Goal: Information Seeking & Learning: Learn about a topic

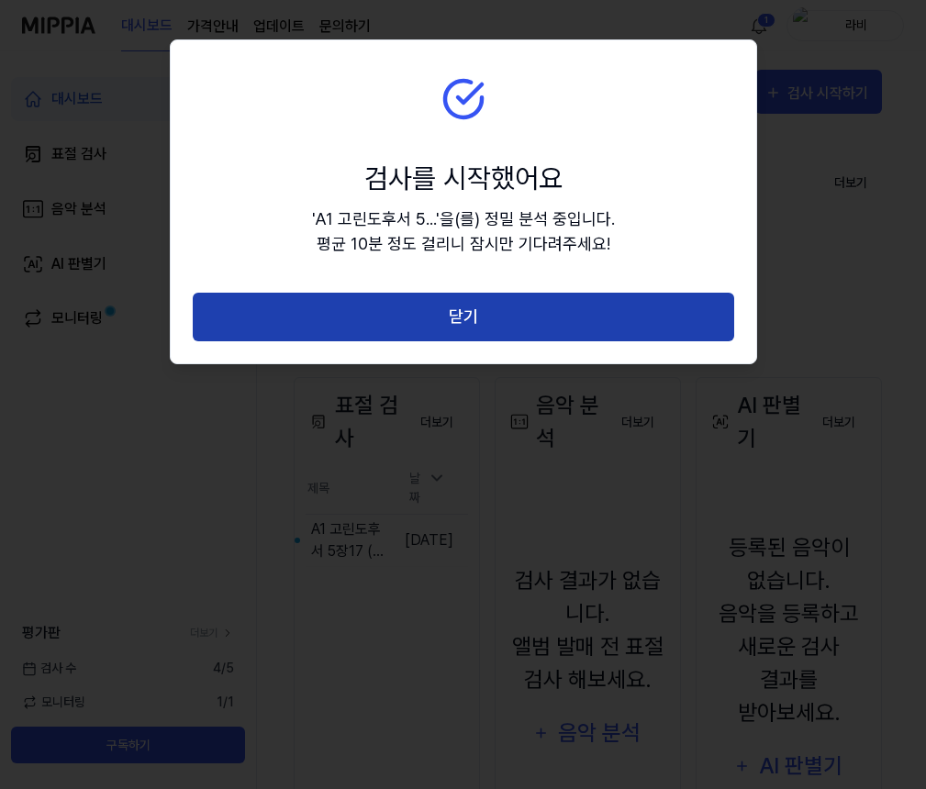
click at [531, 306] on button "닫기" at bounding box center [463, 317] width 541 height 49
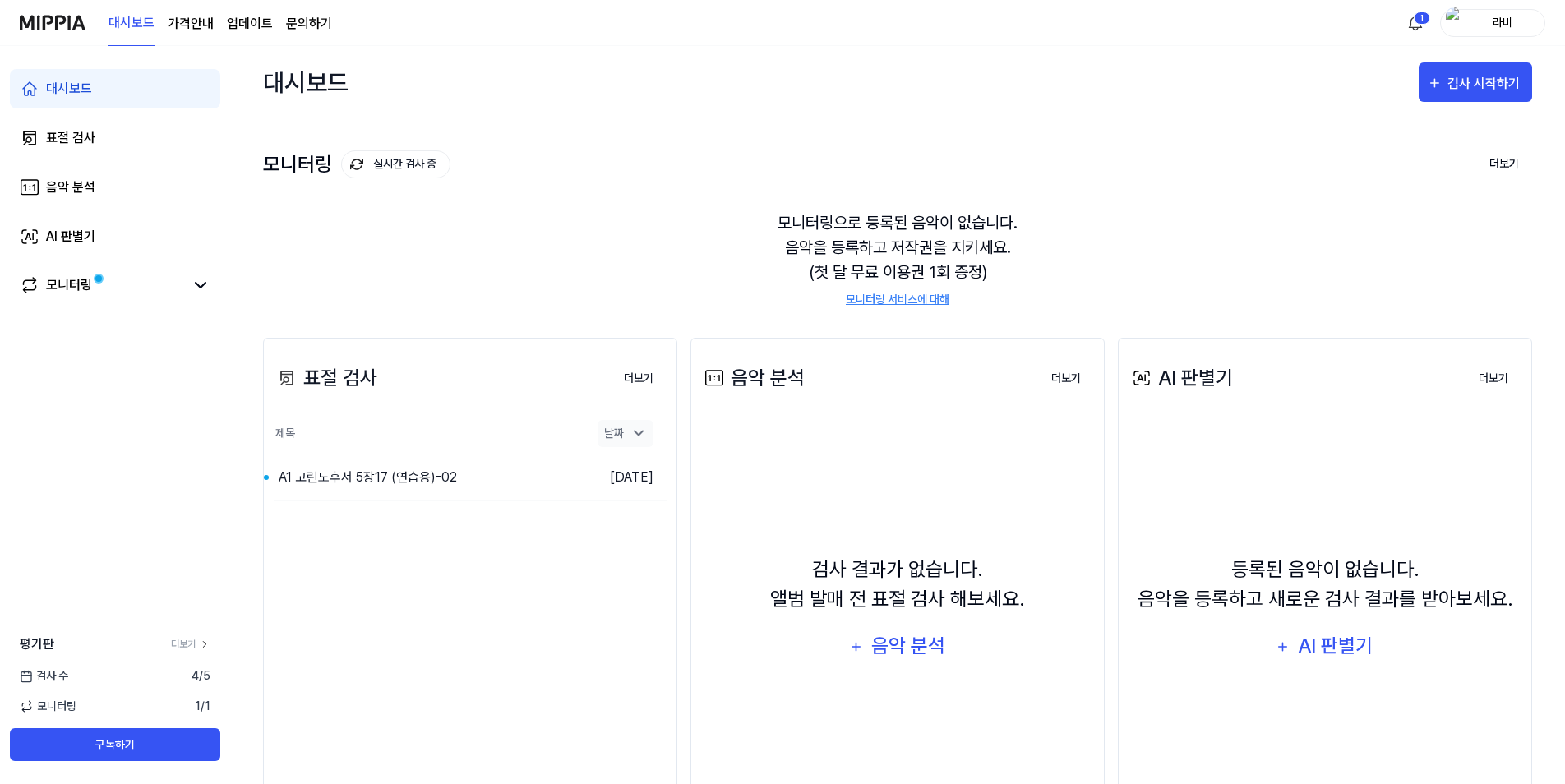
click at [638, 435] on icon at bounding box center [638, 434] width 8 height 4
click at [648, 373] on button "더보기" at bounding box center [639, 379] width 56 height 33
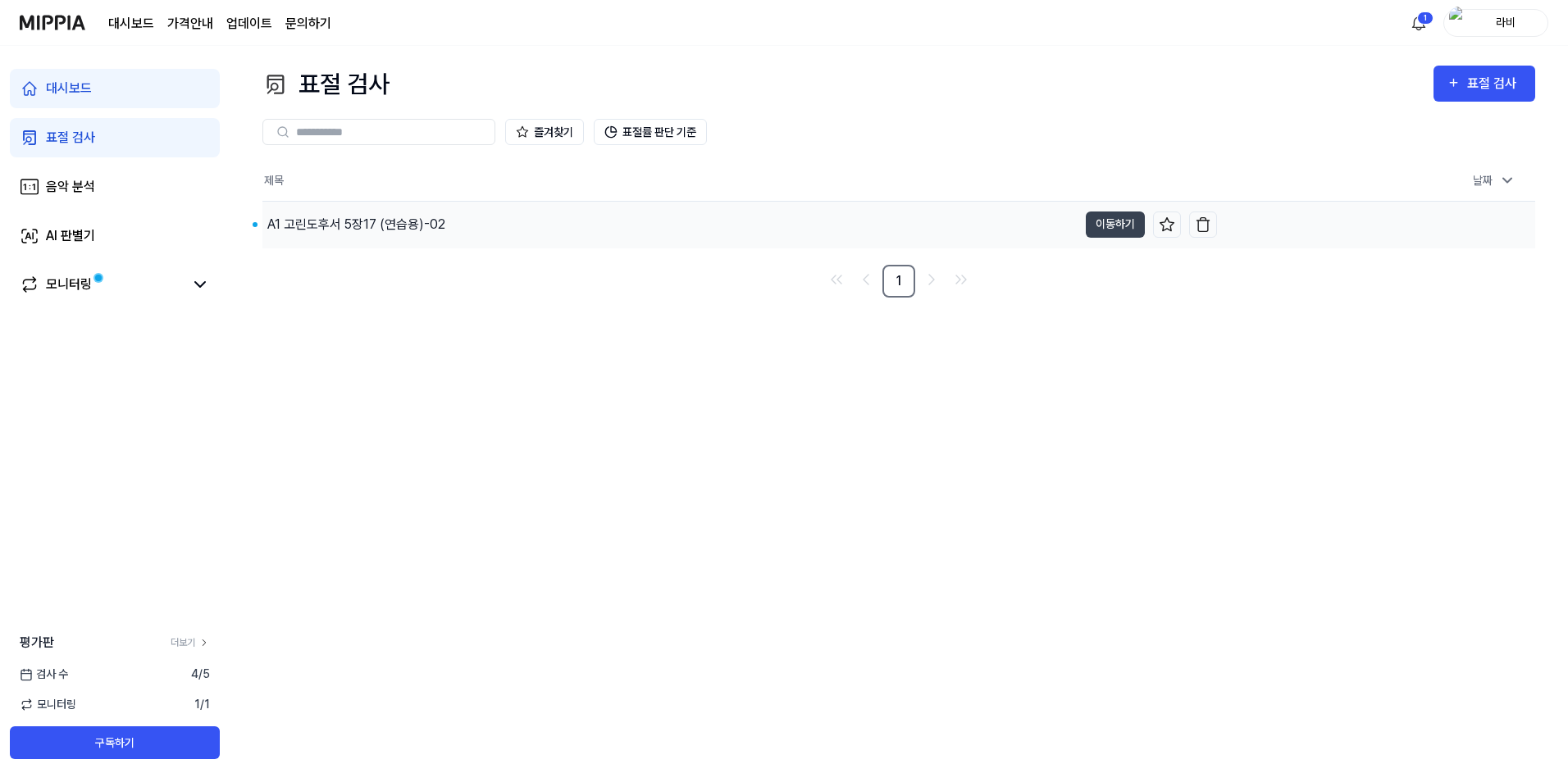
click at [400, 231] on div "A1 고린도후서 5장17 (연습용)-02" at bounding box center [356, 224] width 178 height 20
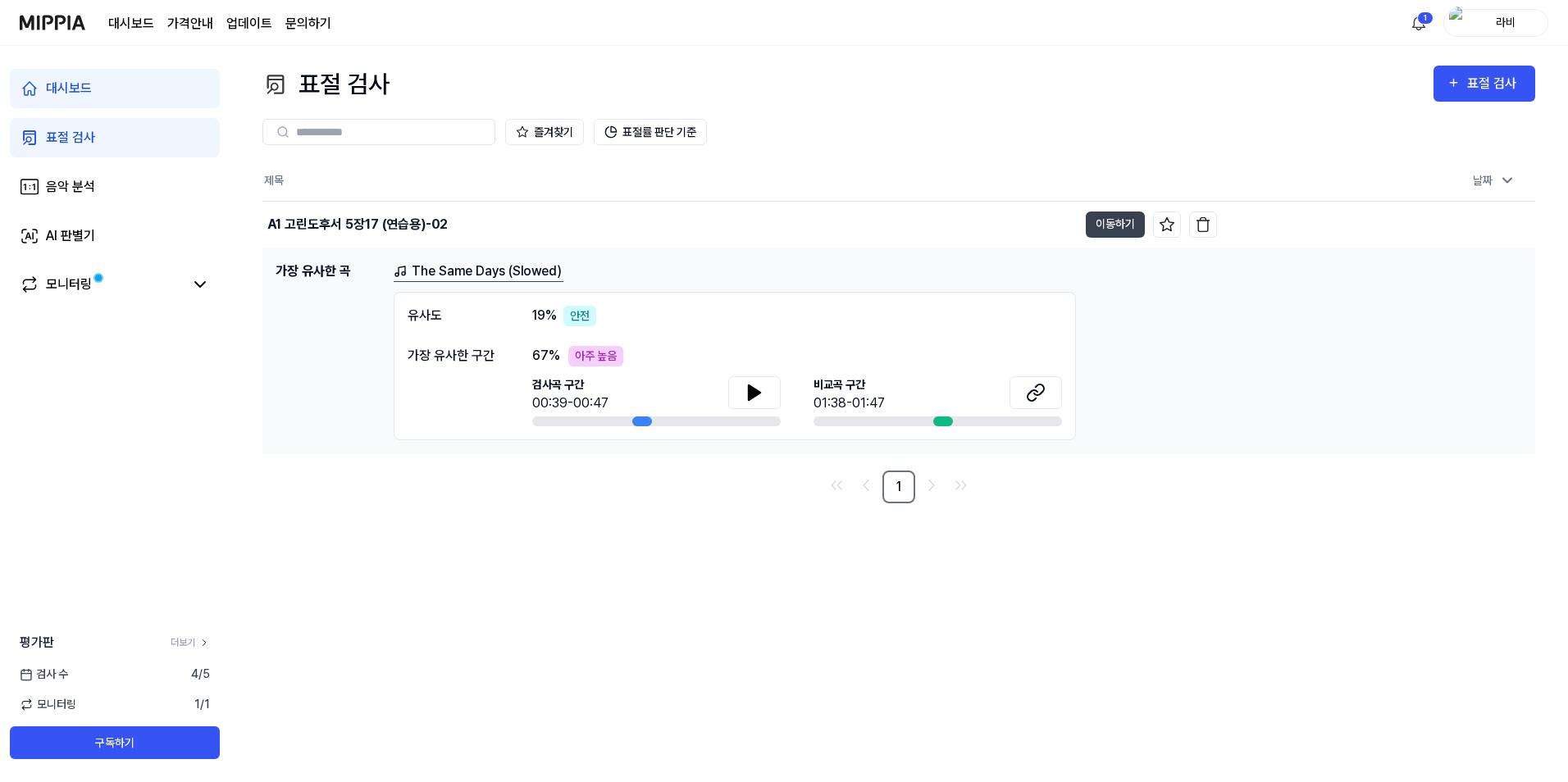
click at [589, 355] on div "아주 높음" at bounding box center [595, 356] width 55 height 21
click at [827, 389] on span "비교곡 구간" at bounding box center [849, 384] width 72 height 17
drag, startPoint x: 879, startPoint y: 409, endPoint x: 913, endPoint y: 420, distance: 35.7
click at [827, 409] on div "01:38-01:47" at bounding box center [849, 403] width 72 height 20
click at [827, 427] on div "유사도 19 % 안전 가장 유사한 구간 67 % 아주 높음 검사곡 구간 00:39-00:47 [GEOGRAPHIC_DATA] 구간 01:38-…" at bounding box center [734, 366] width 682 height 148
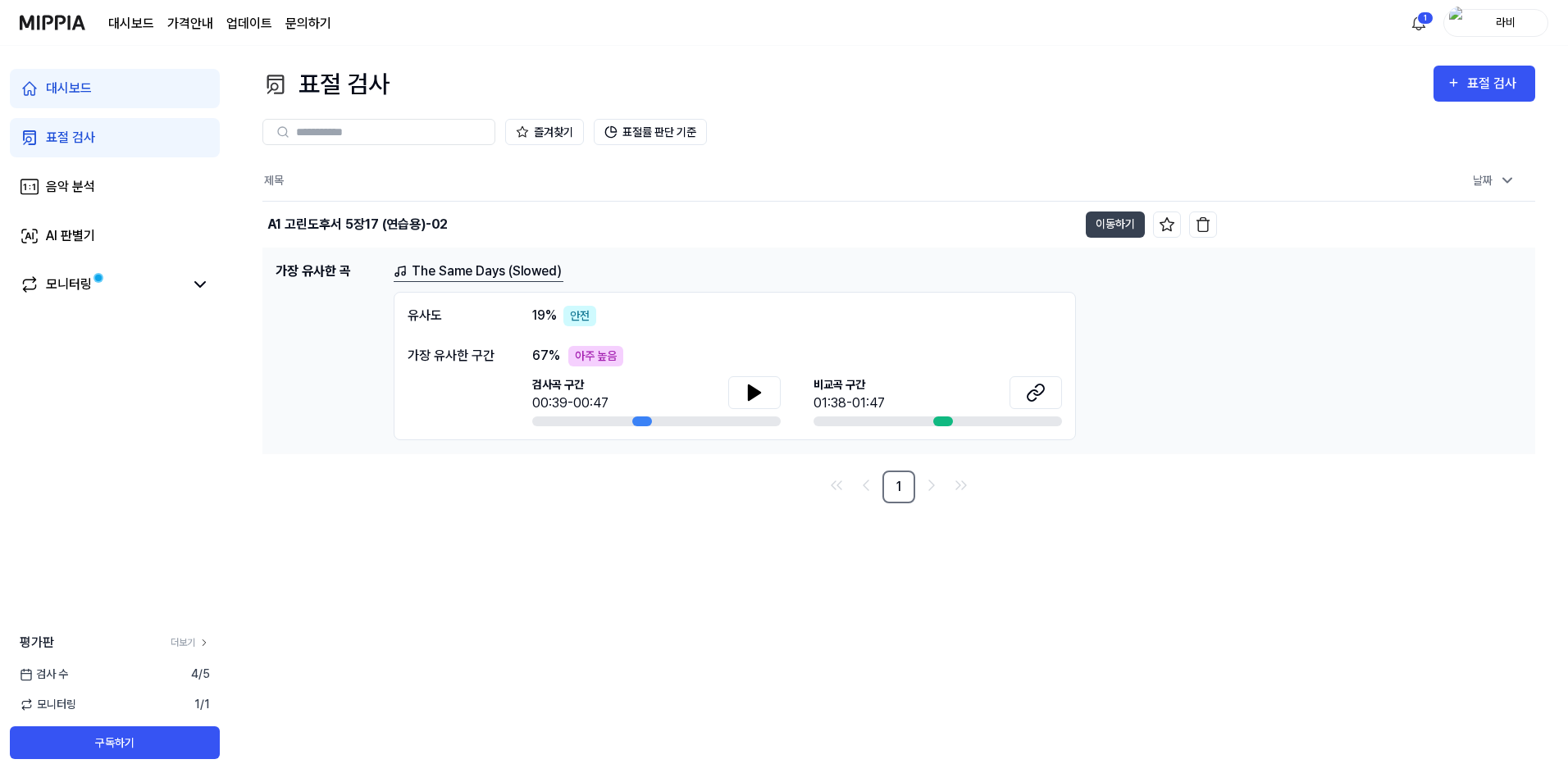
click at [827, 421] on div at bounding box center [943, 421] width 20 height 10
click at [827, 393] on icon at bounding box center [1035, 392] width 20 height 20
click at [827, 428] on div "유사도 19 % 안전 가장 유사한 구간 67 % 아주 높음 검사곡 구간 00:39-00:47 [GEOGRAPHIC_DATA] 구간 01:38-…" at bounding box center [734, 366] width 682 height 148
click at [748, 392] on icon at bounding box center [754, 392] width 12 height 15
click at [592, 356] on div "아주 높음" at bounding box center [595, 356] width 55 height 21
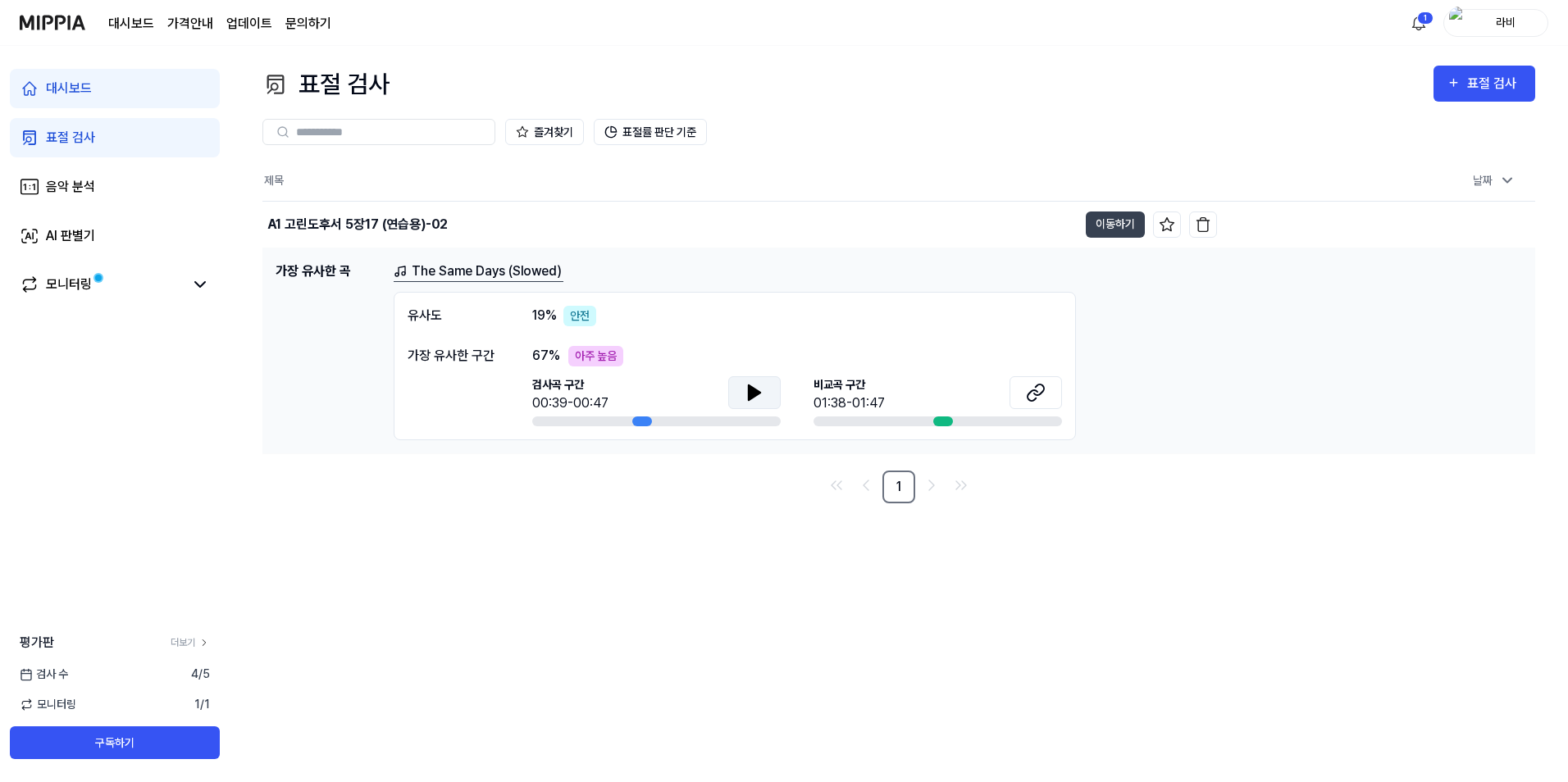
click at [586, 315] on div "안전" at bounding box center [579, 315] width 33 height 21
click at [531, 272] on link "The Same Days (Slowed)" at bounding box center [478, 272] width 170 height 21
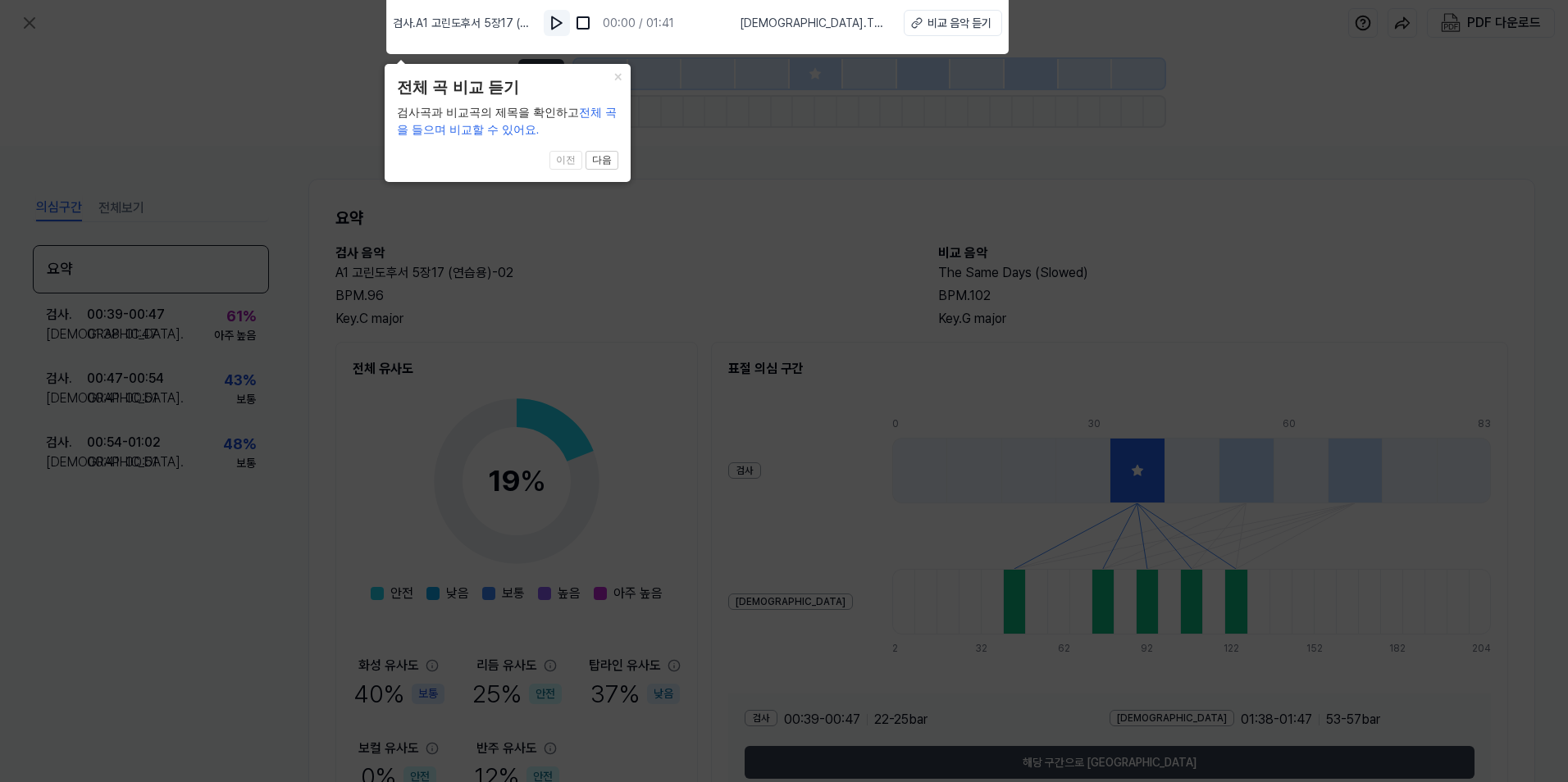
click at [555, 29] on img at bounding box center [557, 23] width 16 height 16
click at [827, 31] on div "비교 음악 듣기" at bounding box center [958, 23] width 64 height 17
click at [620, 84] on button "×" at bounding box center [617, 76] width 26 height 23
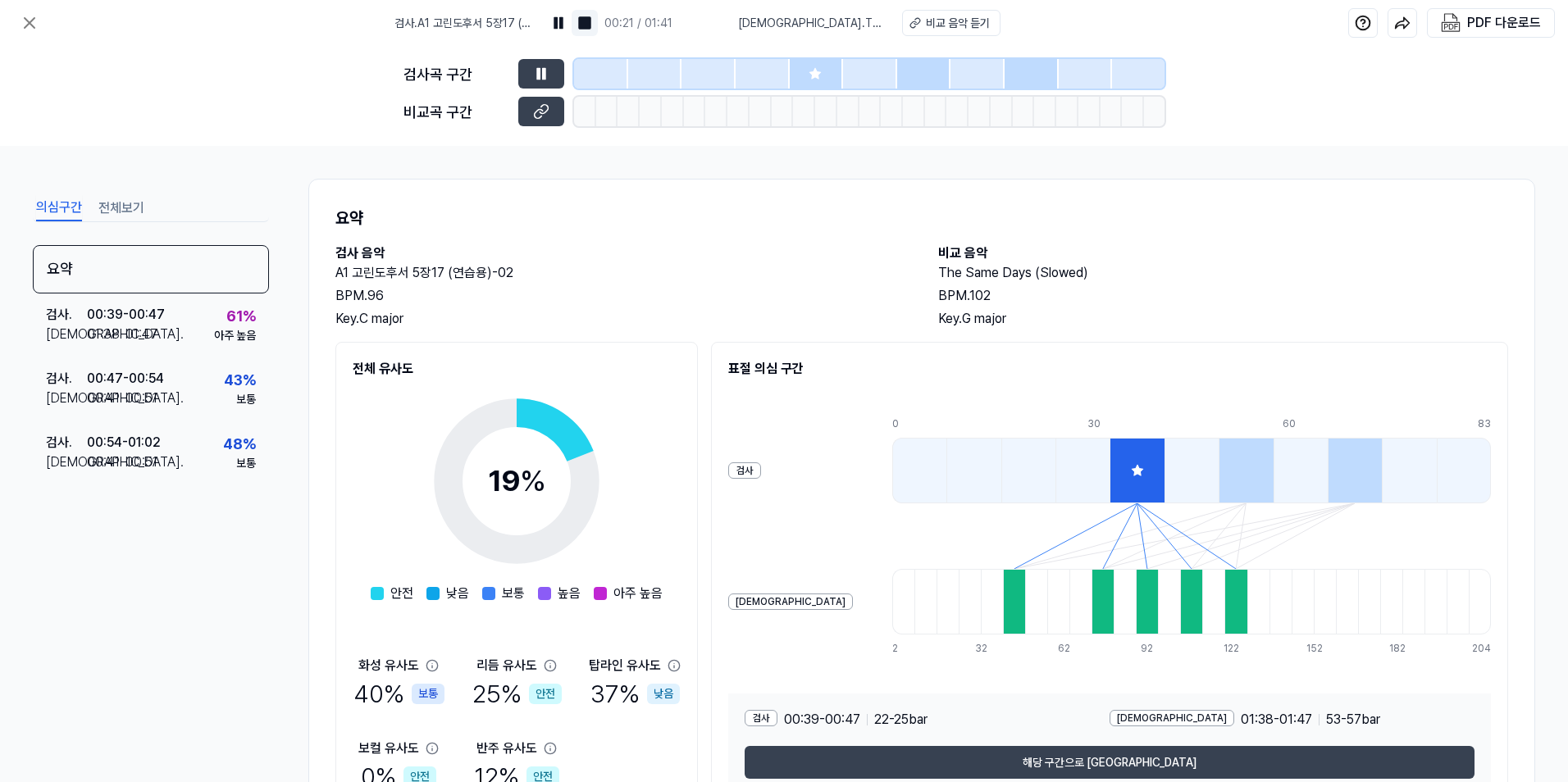
click at [578, 22] on img at bounding box center [585, 23] width 16 height 16
click at [827, 26] on div "비교 음악 듣기" at bounding box center [959, 23] width 64 height 17
click at [817, 25] on span "[DEMOGRAPHIC_DATA] . The Same Days (Slowed)" at bounding box center [811, 23] width 144 height 17
click at [548, 114] on icon at bounding box center [541, 112] width 16 height 16
drag, startPoint x: 1078, startPoint y: 459, endPoint x: 1081, endPoint y: 467, distance: 8.5
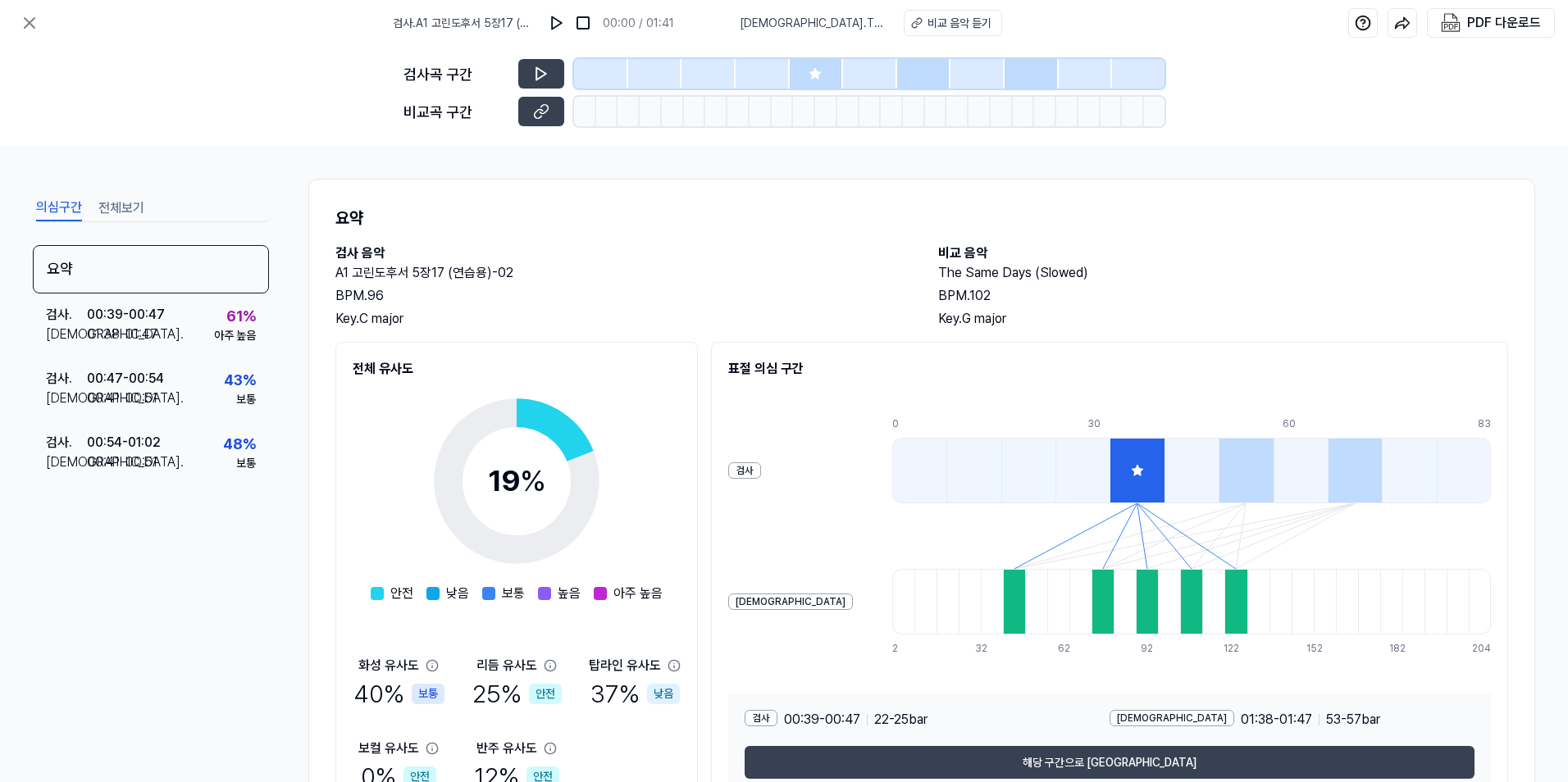
click at [827, 459] on div at bounding box center [1136, 470] width 55 height 65
click at [827, 463] on div at bounding box center [1136, 470] width 55 height 65
click at [223, 329] on div "아주 높음" at bounding box center [234, 335] width 42 height 17
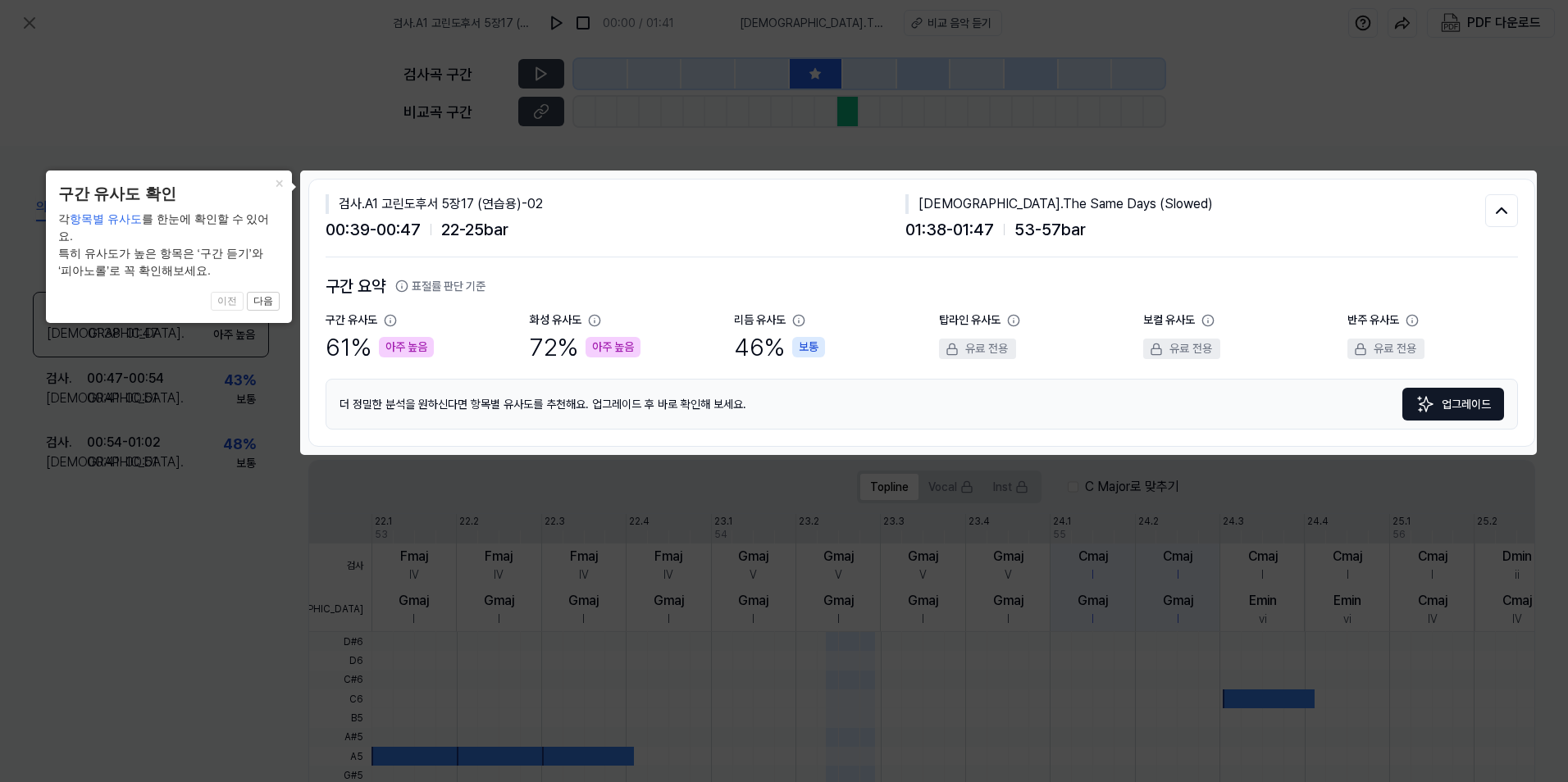
click at [640, 341] on div "[DEMOGRAPHIC_DATA]도 72 % 아주 높음" at bounding box center [615, 339] width 171 height 55
click at [827, 230] on span "53 - 57 bar" at bounding box center [1050, 230] width 72 height 25
click at [827, 222] on span "53 - 57 bar" at bounding box center [1050, 230] width 72 height 25
click at [827, 362] on div "보컬 유사도 유료 전용" at bounding box center [1228, 339] width 171 height 55
click at [780, 379] on div "더 정밀한 분석을 [DEMOGRAPHIC_DATA]를 추천해요. 업그레이드 후 바로 확인해 보세요. 업그레이드" at bounding box center [922, 404] width 1193 height 51
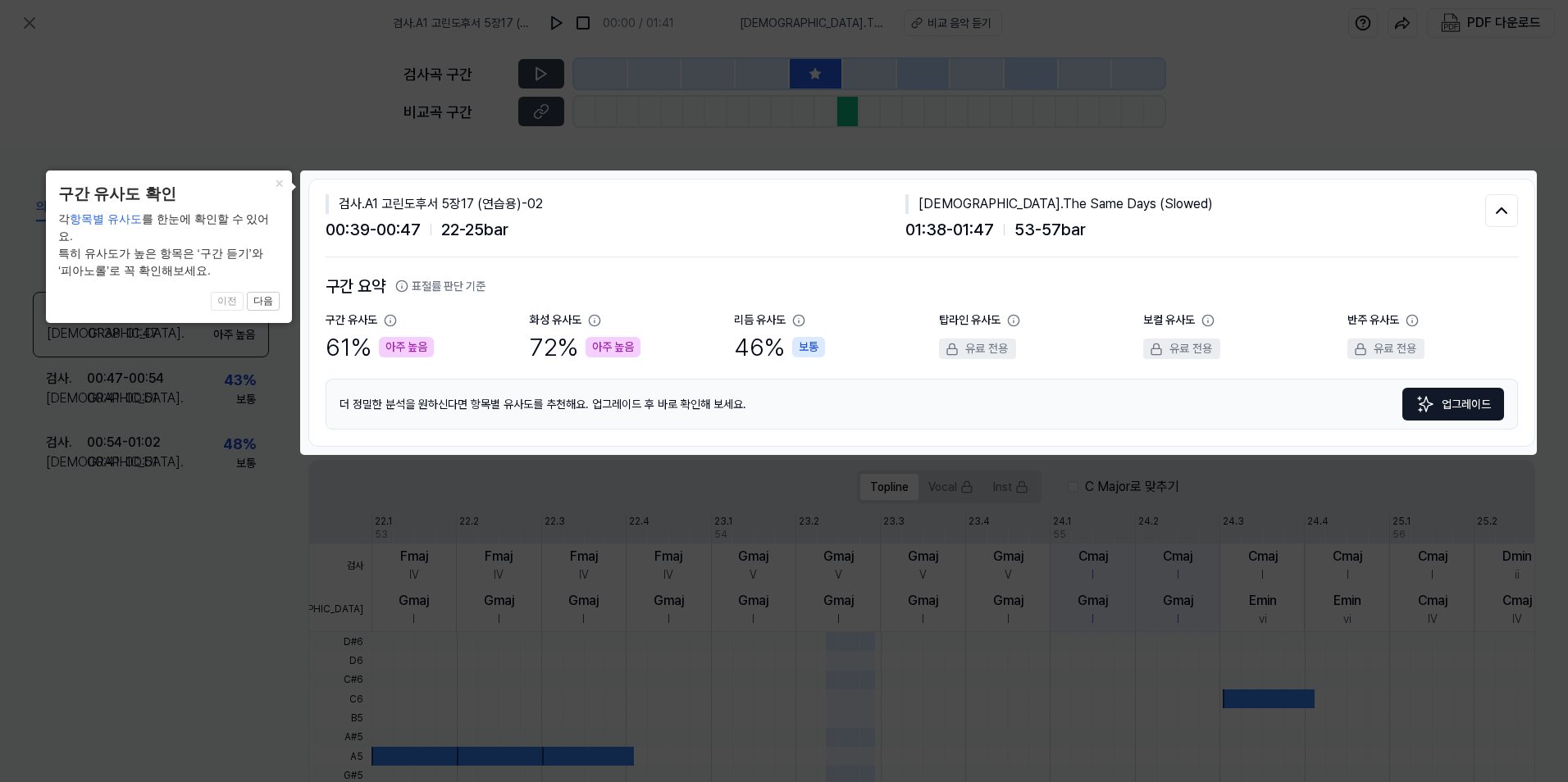
click at [827, 312] on div "보컬 유사도 유료 전용" at bounding box center [1228, 339] width 171 height 55
click at [827, 362] on div "보컬 유사도 유료 전용" at bounding box center [1228, 339] width 171 height 55
click at [827, 362] on div "구간 유사도 61 % 아주 높음 화성 유사도 72 % 아주 높음 리듬 유사도 46 % 보통 탑라인 유사도 유료 전용 보컬 유사도 유료 전용 반…" at bounding box center [922, 339] width 1193 height 55
click at [827, 352] on div "유료 전용" at bounding box center [977, 349] width 77 height 21
click at [827, 219] on icon at bounding box center [1501, 211] width 20 height 20
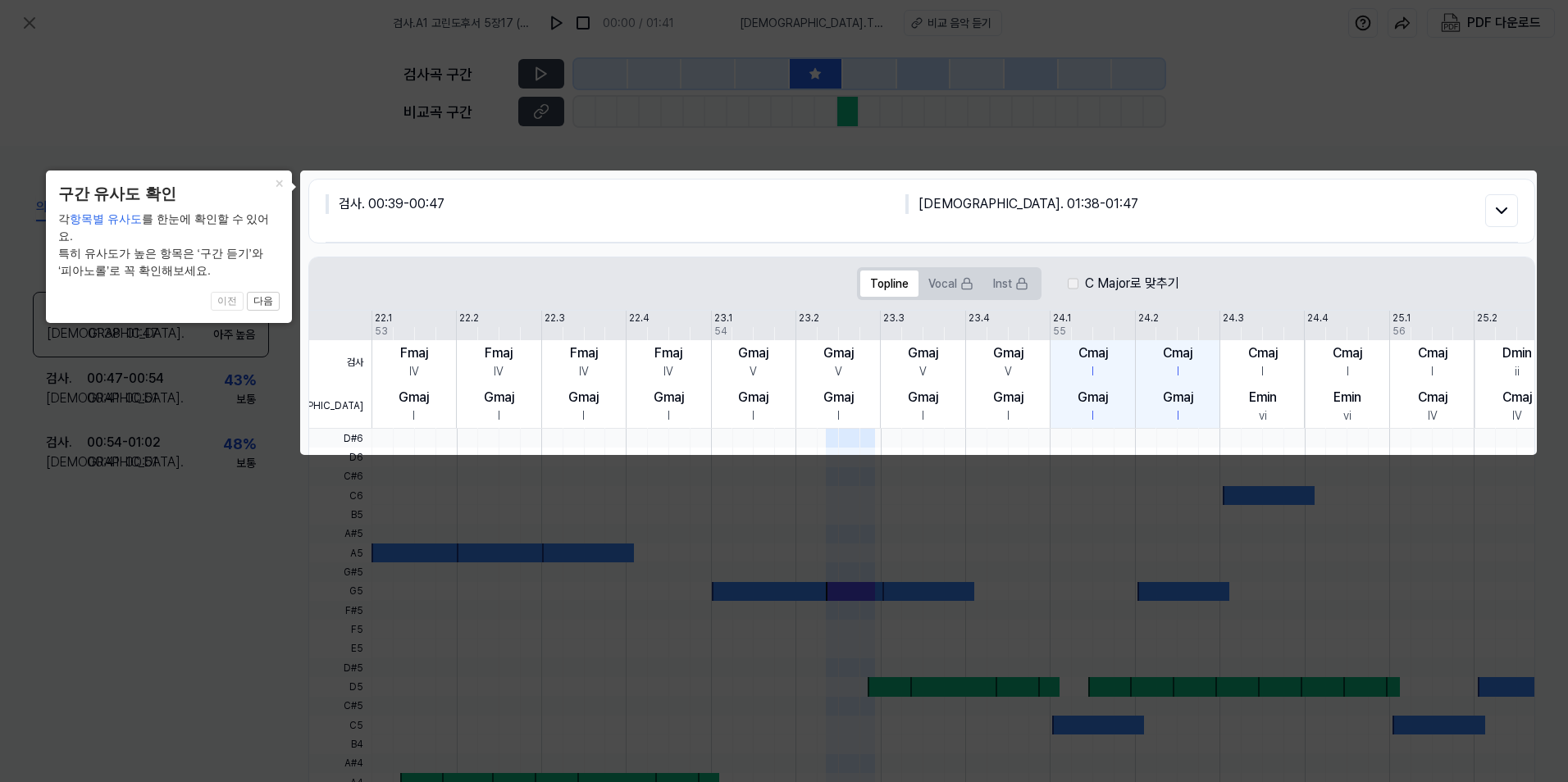
click at [827, 143] on icon at bounding box center [784, 391] width 1568 height 782
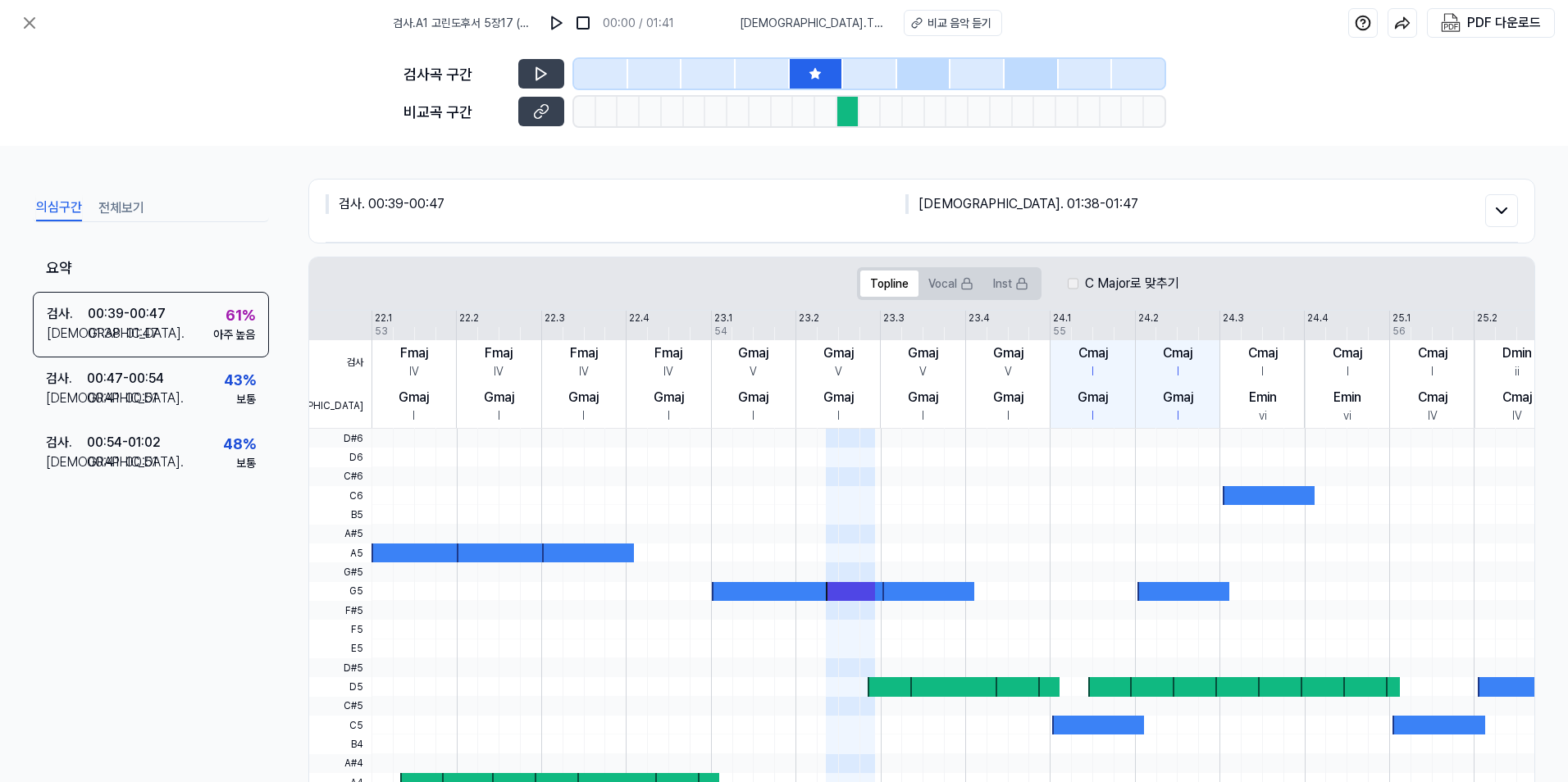
click at [130, 212] on button "전체보기" at bounding box center [121, 207] width 46 height 26
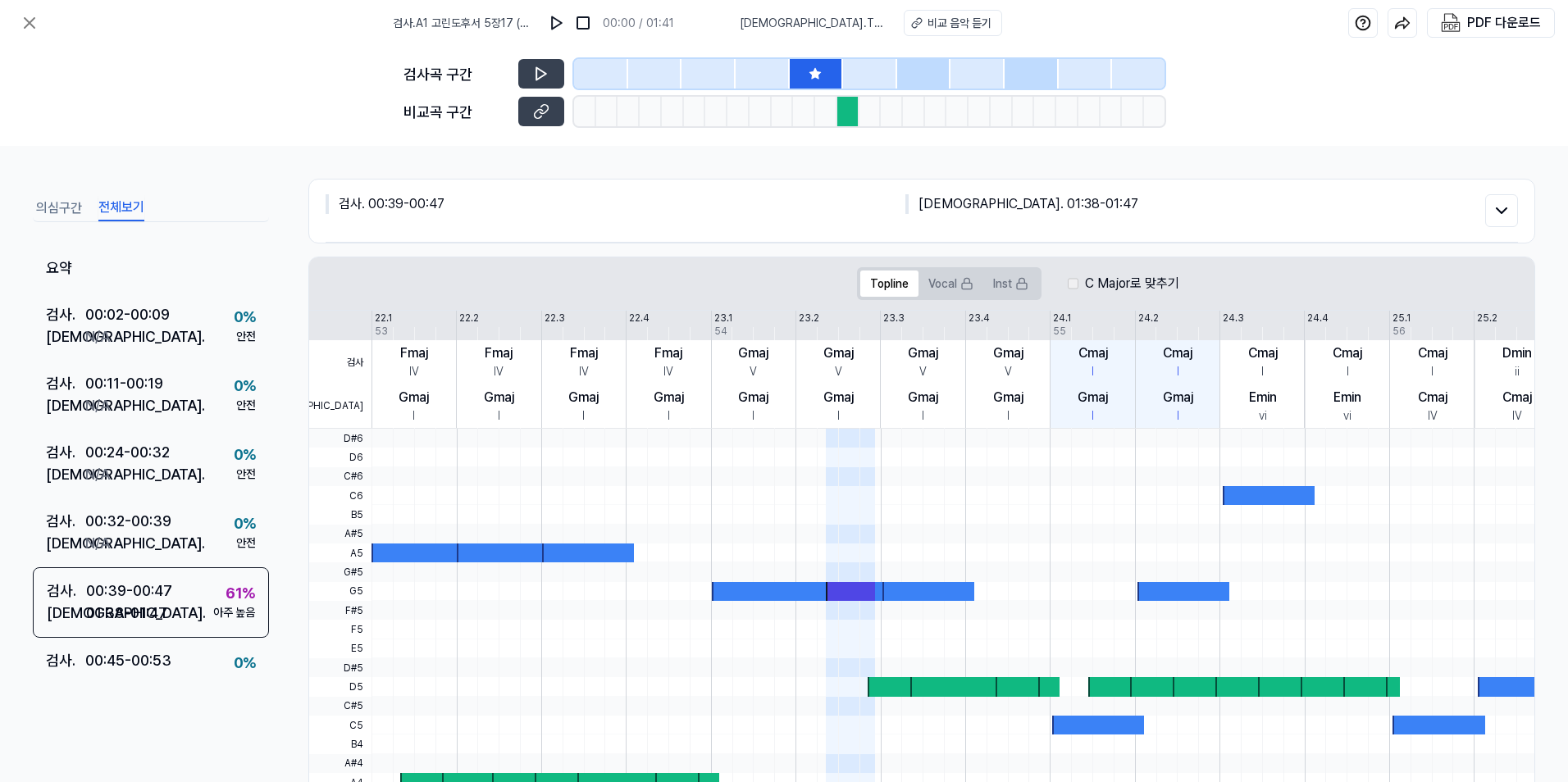
click at [827, 704] on div at bounding box center [1049, 763] width 1354 height 19
